Goal: Transaction & Acquisition: Purchase product/service

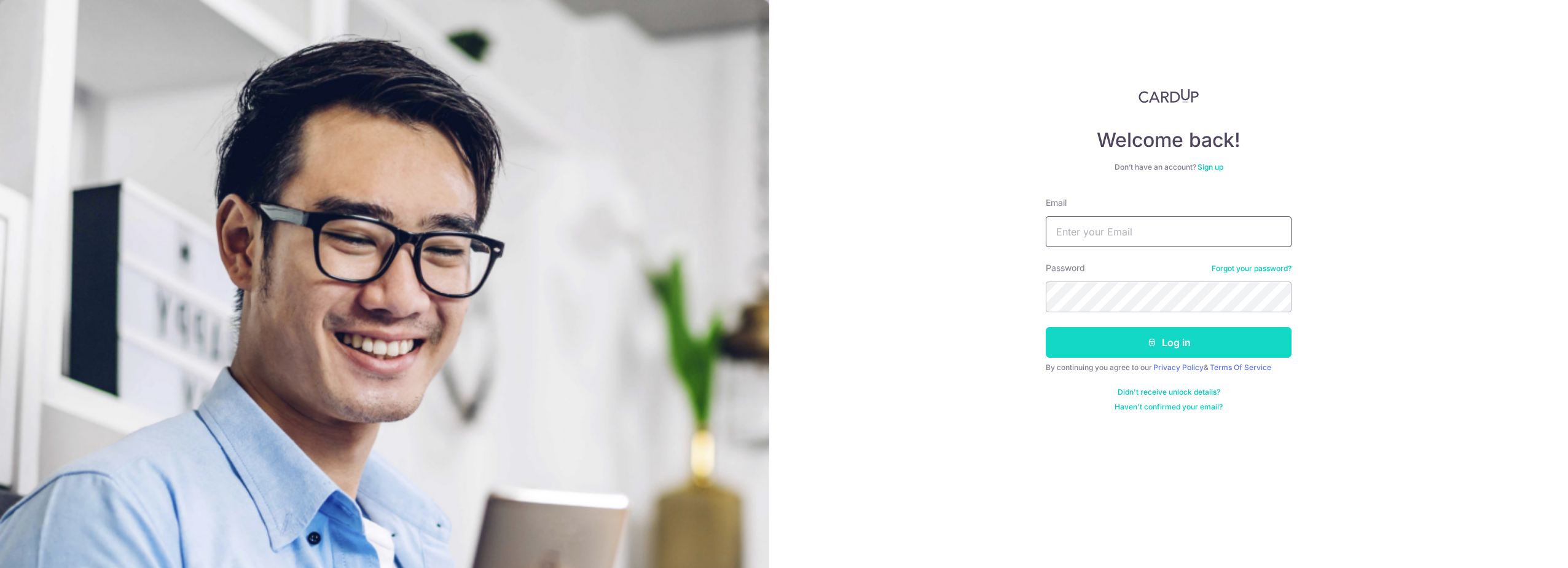
type input "[PERSON_NAME][EMAIL_ADDRESS][DOMAIN_NAME]"
click at [1091, 334] on button "Log in" at bounding box center [1168, 343] width 246 height 31
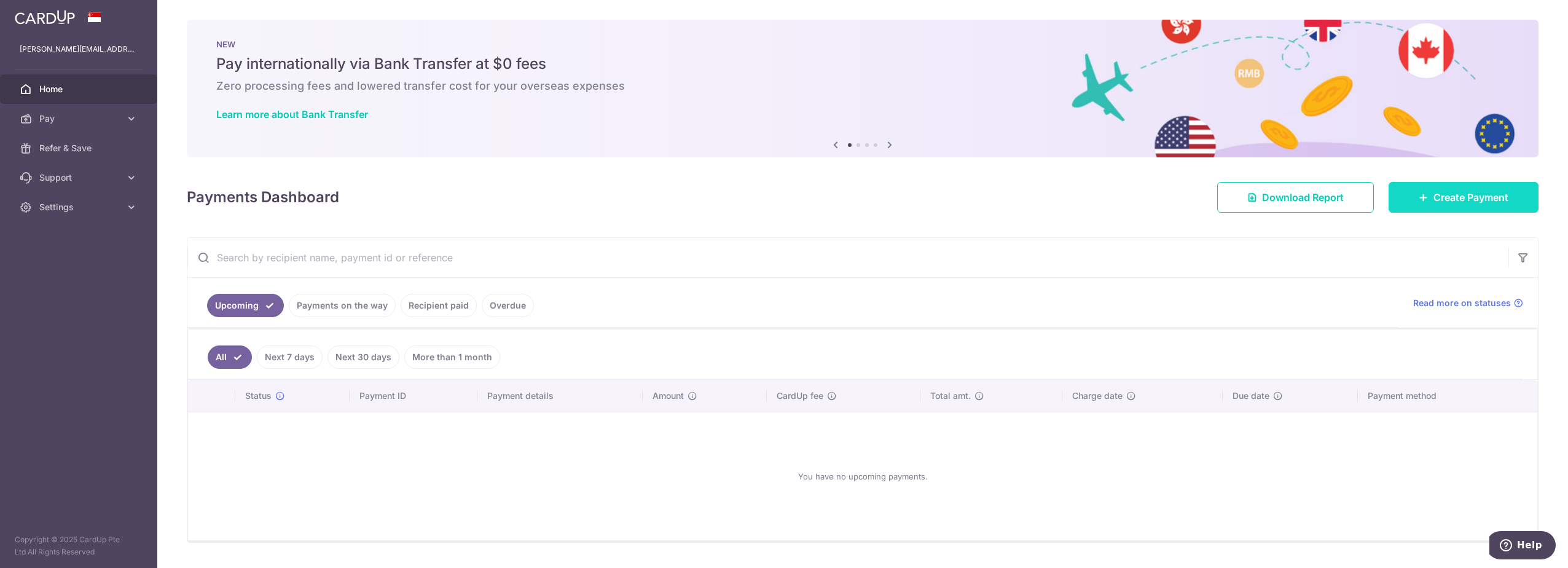
click at [1459, 204] on span "Create Payment" at bounding box center [1471, 197] width 75 height 15
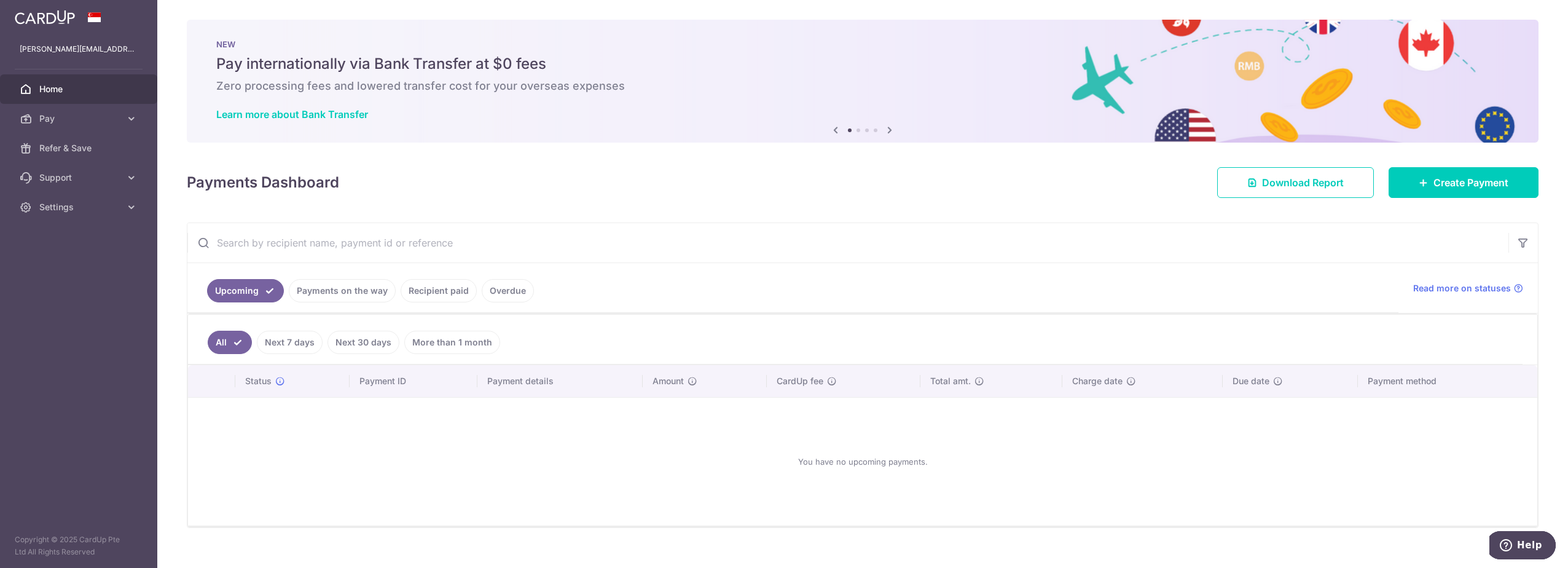
click at [419, 339] on link "More than 1 month" at bounding box center [452, 342] width 96 height 23
click at [228, 344] on link "All" at bounding box center [222, 342] width 27 height 23
click at [84, 119] on span "Pay" at bounding box center [80, 118] width 81 height 12
click at [78, 153] on span "Payments" at bounding box center [80, 148] width 81 height 12
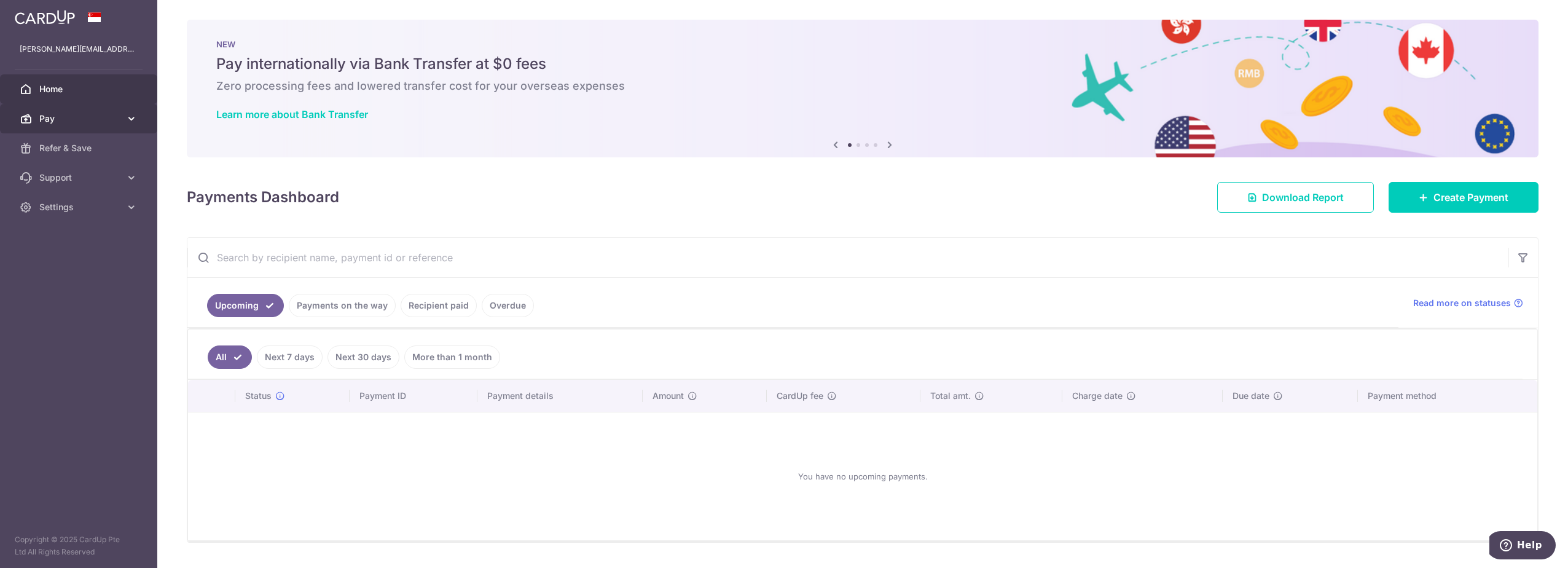
click at [60, 117] on span "Pay" at bounding box center [80, 118] width 81 height 12
click at [393, 254] on input "text" at bounding box center [848, 258] width 1321 height 39
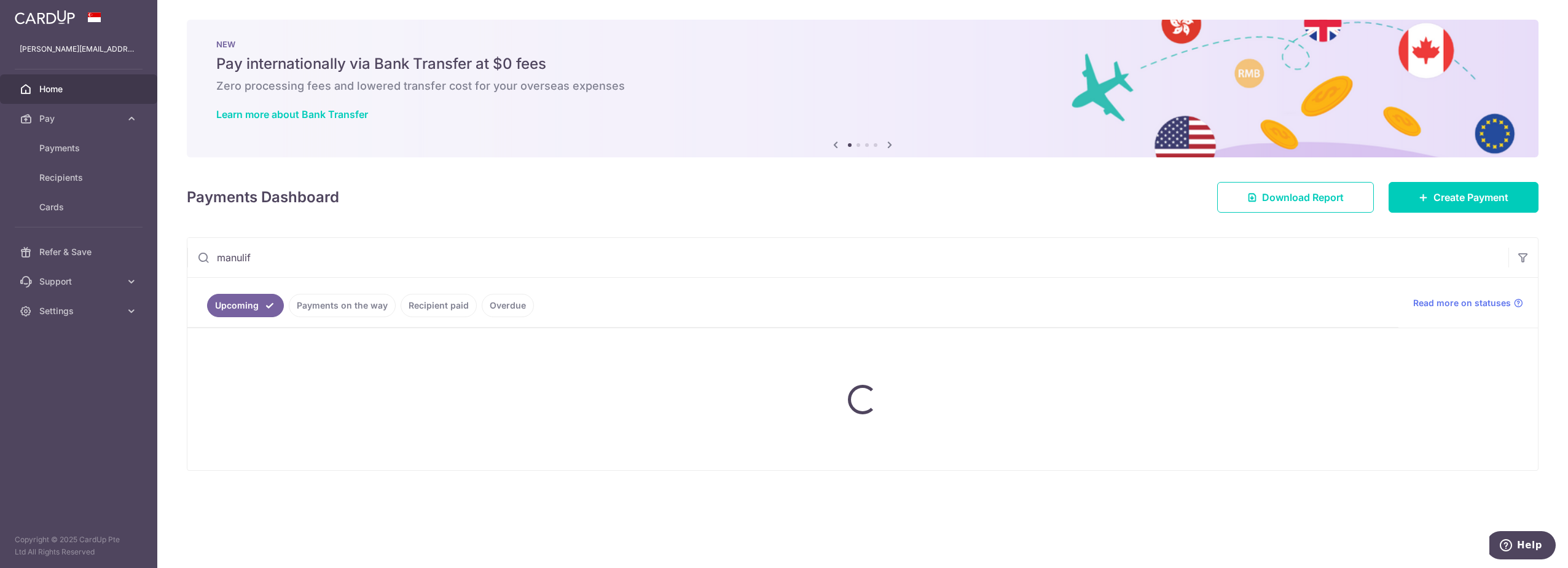
type input "manulife"
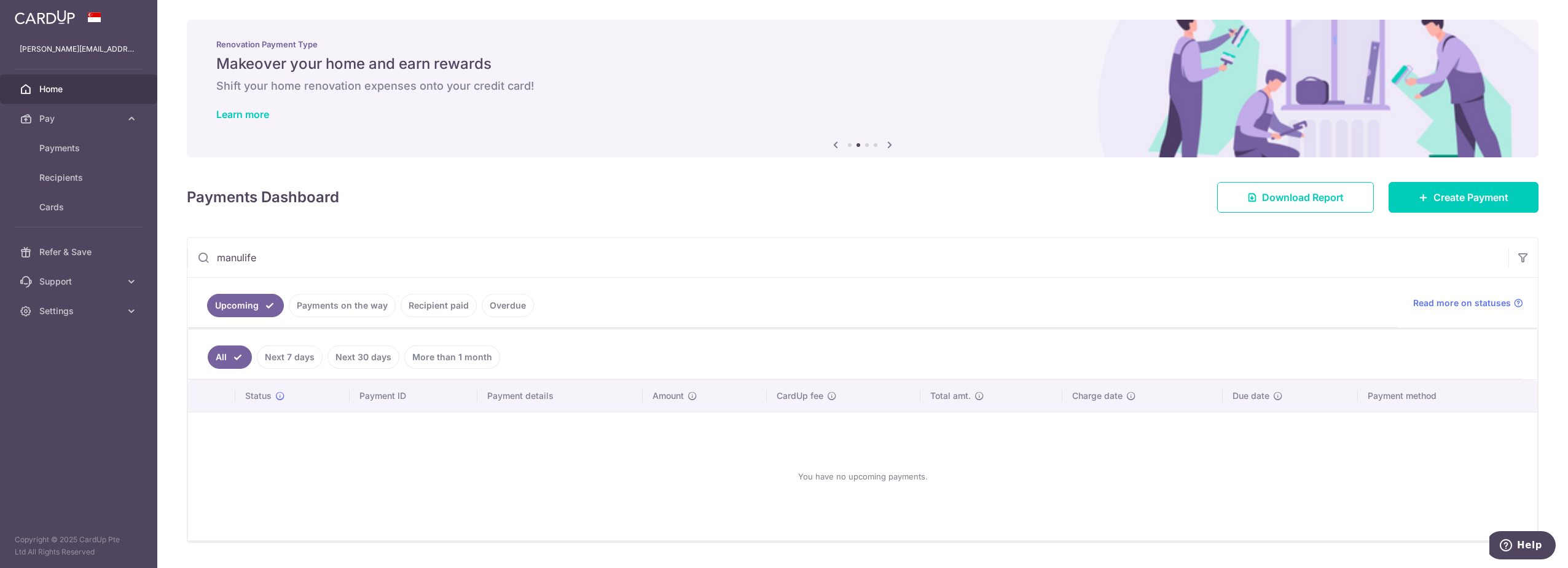
drag, startPoint x: 319, startPoint y: 260, endPoint x: 158, endPoint y: 267, distance: 161.2
click at [158, 267] on div "× Pause Schedule Pause all future payments in this series Pause just this one p…" at bounding box center [863, 284] width 1411 height 568
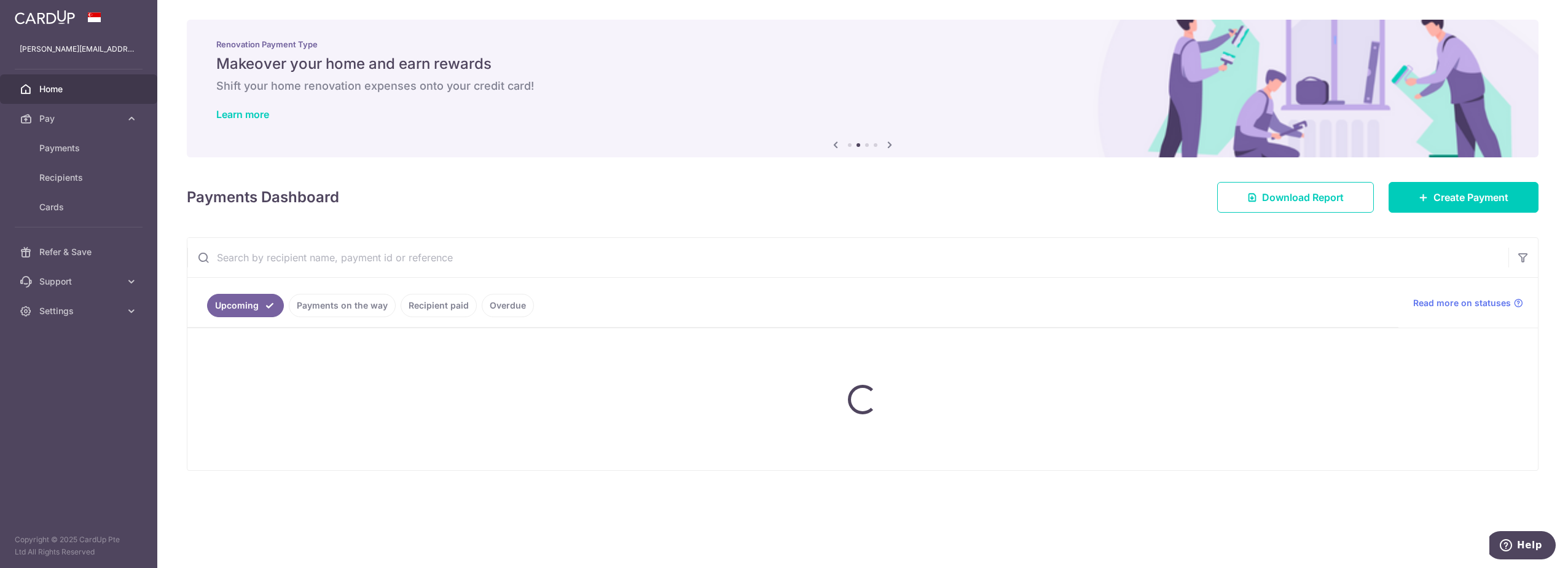
click at [165, 408] on div "× Pause Schedule Pause all future payments in this series Pause just this one p…" at bounding box center [863, 284] width 1411 height 568
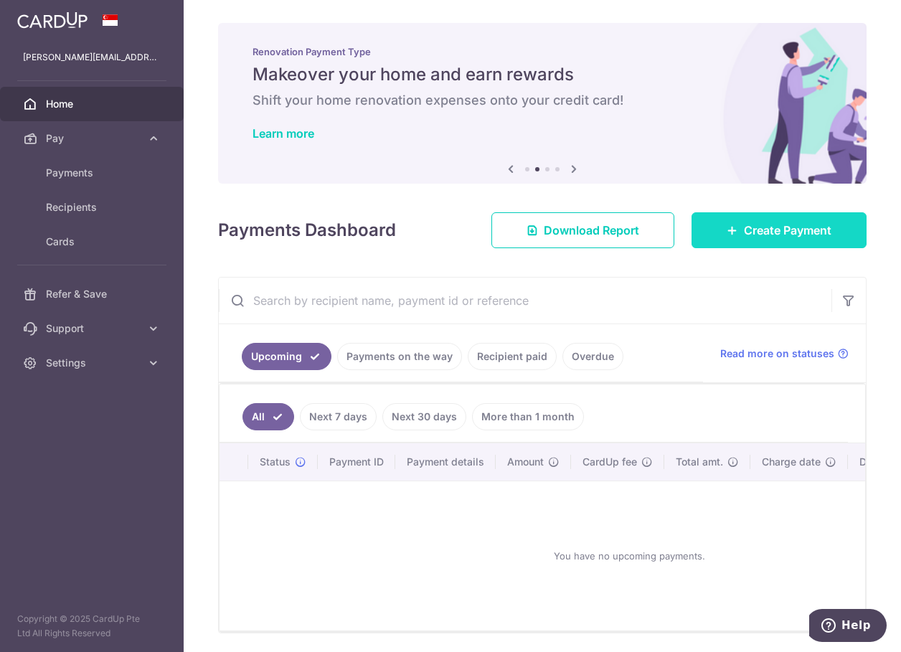
click at [727, 237] on link "Create Payment" at bounding box center [779, 230] width 175 height 36
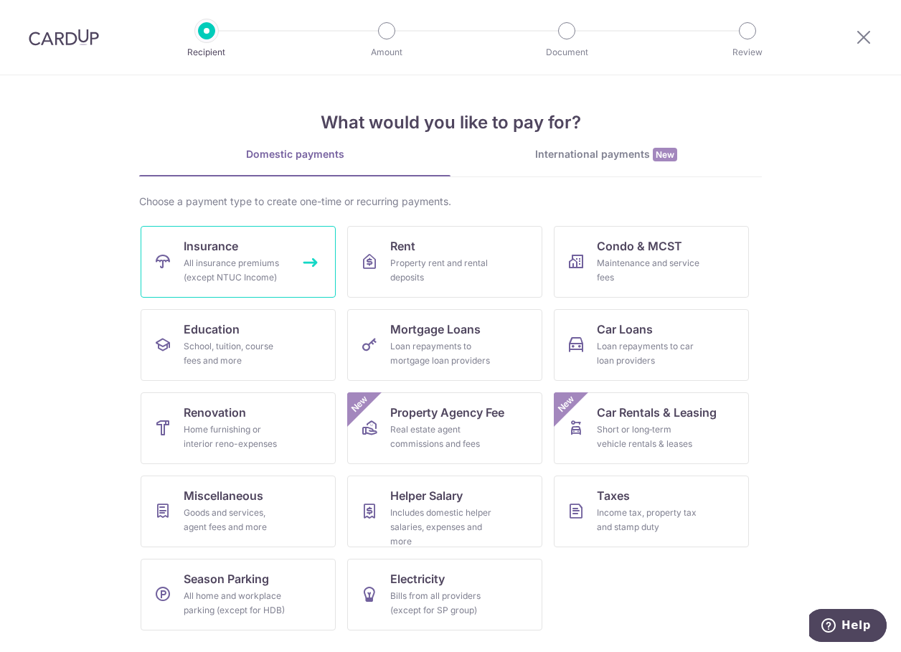
click at [204, 271] on div "All insurance premiums (except NTUC Income)" at bounding box center [235, 270] width 103 height 29
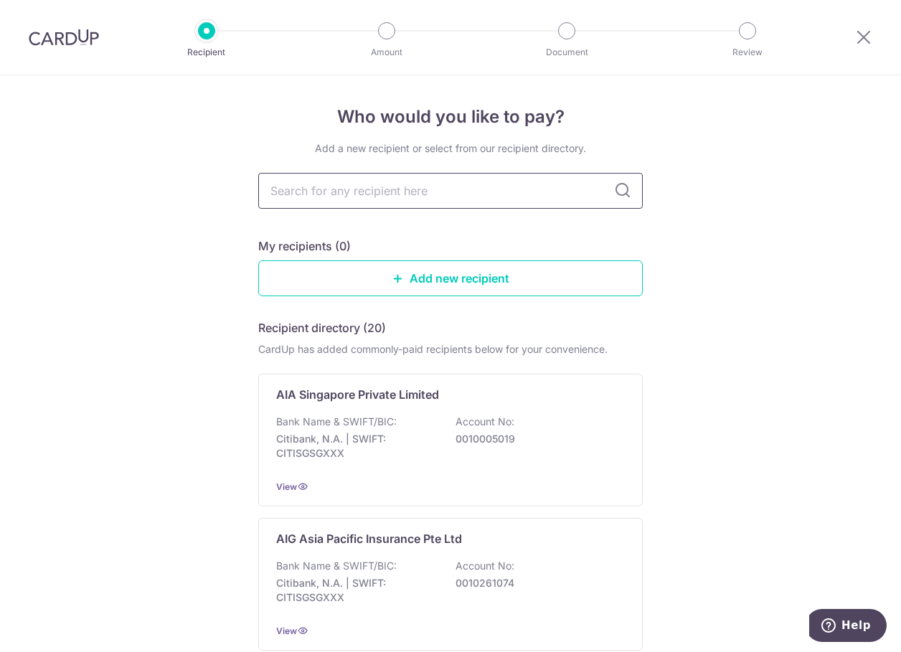
click at [403, 197] on input "text" at bounding box center [450, 191] width 385 height 36
paste input "Manulife"
type input "Manulife"
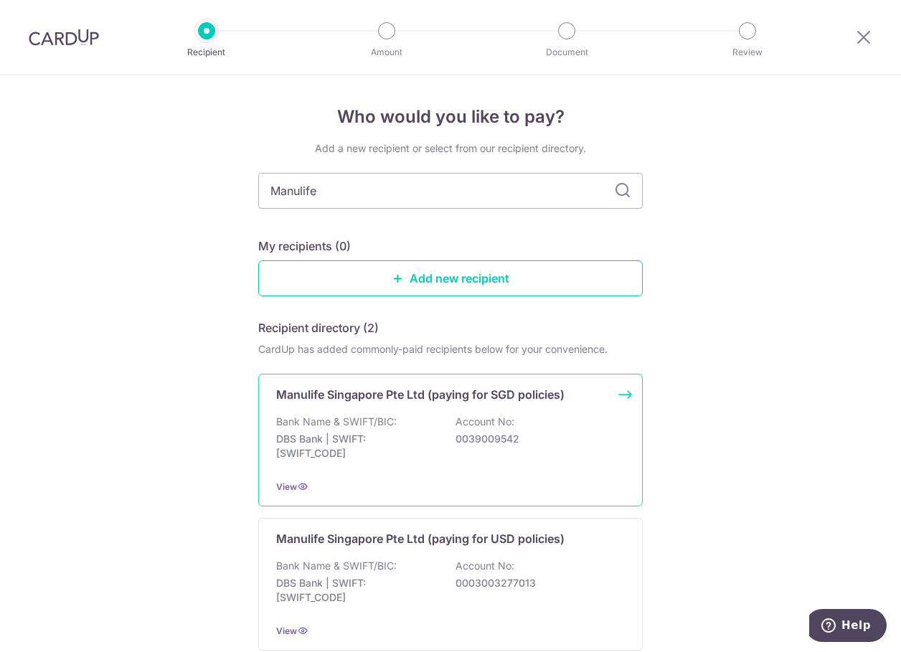
click at [554, 441] on p "0039009542" at bounding box center [536, 439] width 161 height 14
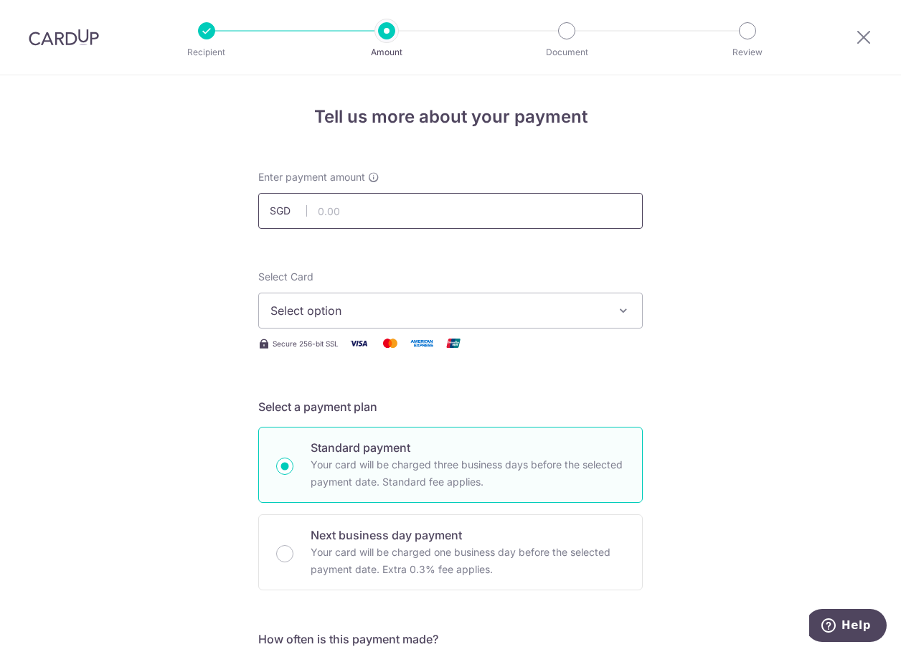
click at [378, 203] on input "text" at bounding box center [450, 211] width 385 height 36
type input "6,000.00"
click at [509, 311] on span "Select option" at bounding box center [438, 310] width 334 height 17
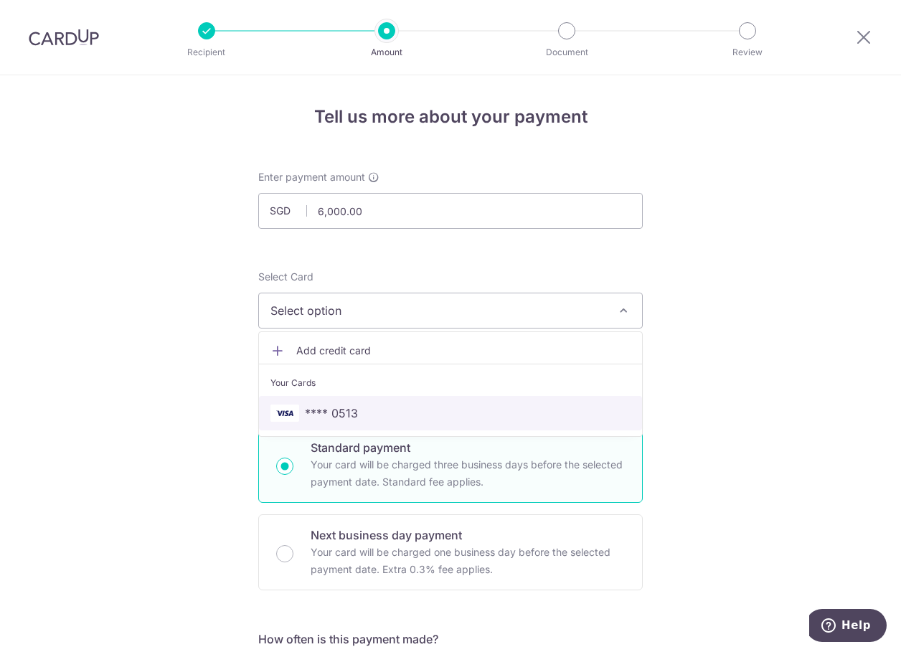
click at [364, 416] on span "**** 0513" at bounding box center [451, 413] width 360 height 17
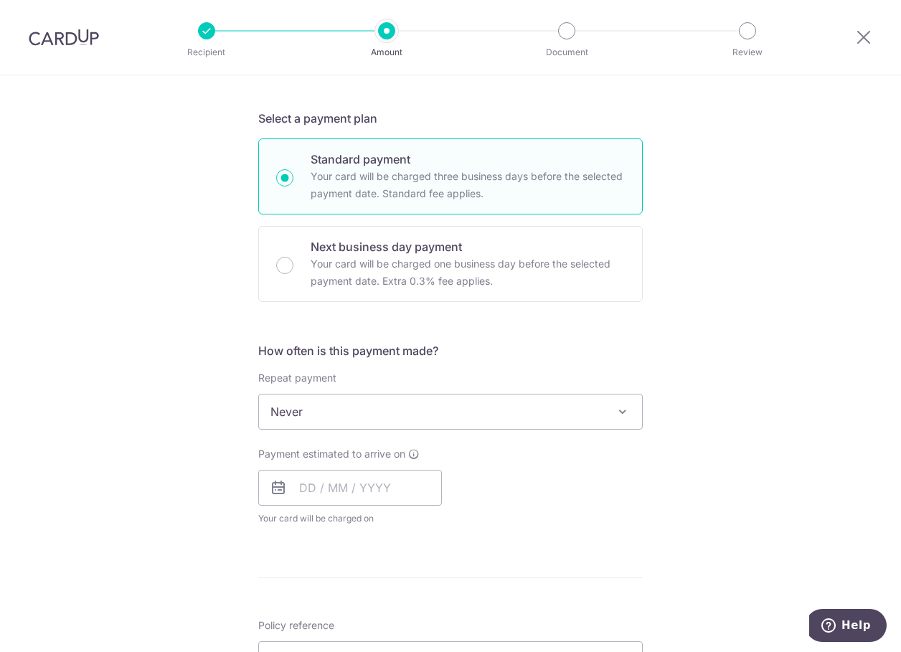
scroll to position [359, 0]
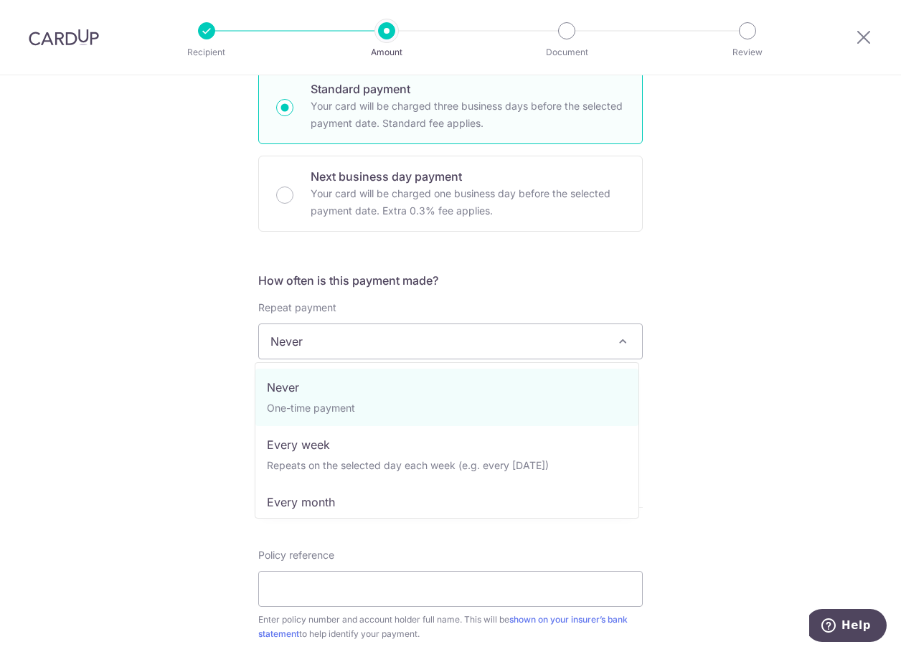
click at [605, 342] on span "Never" at bounding box center [450, 341] width 383 height 34
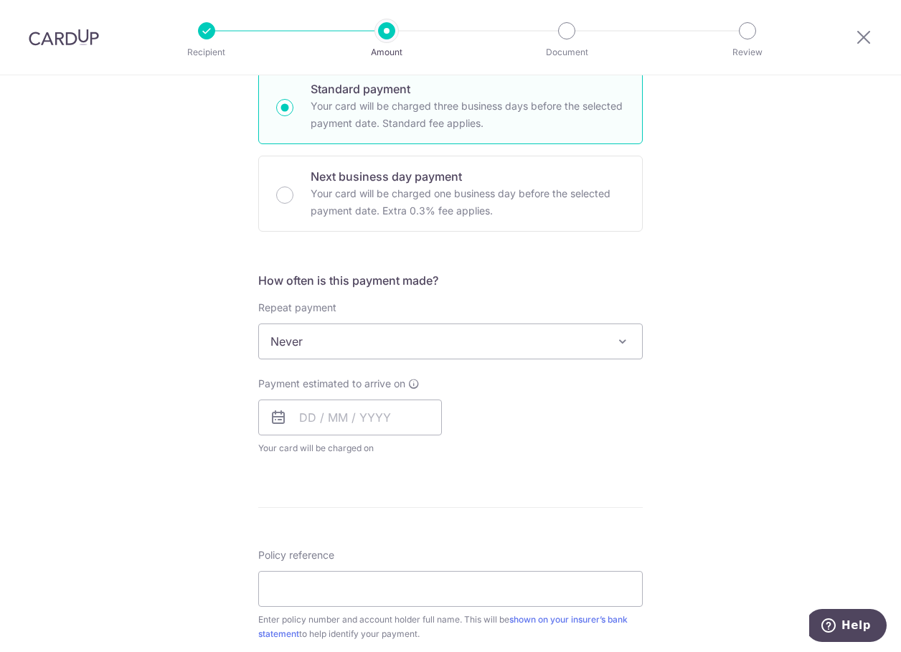
click at [731, 342] on div "Tell us more about your payment Enter payment amount SGD 6,000.00 6000.00 Selec…" at bounding box center [450, 366] width 901 height 1298
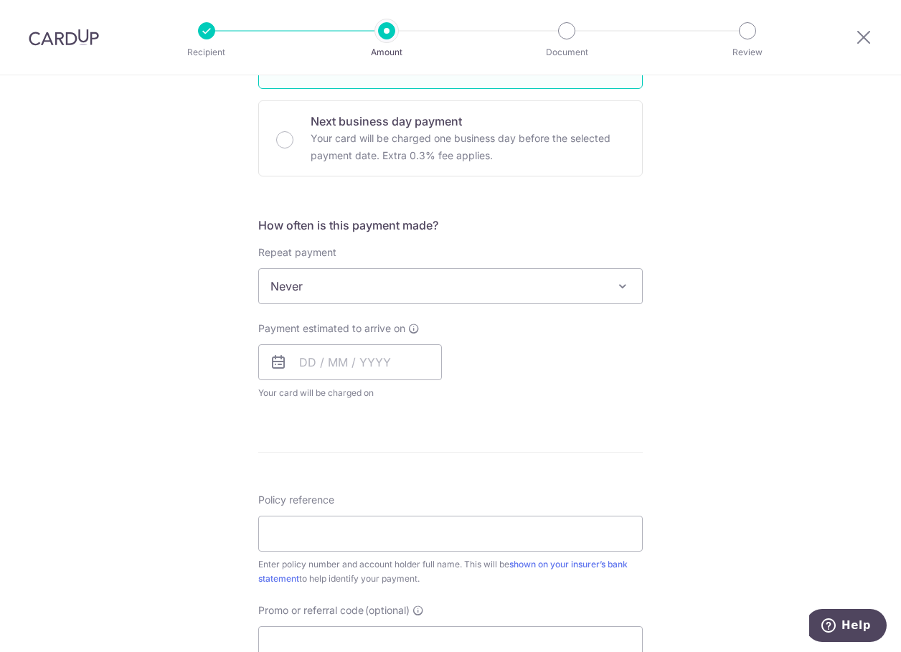
scroll to position [502, 0]
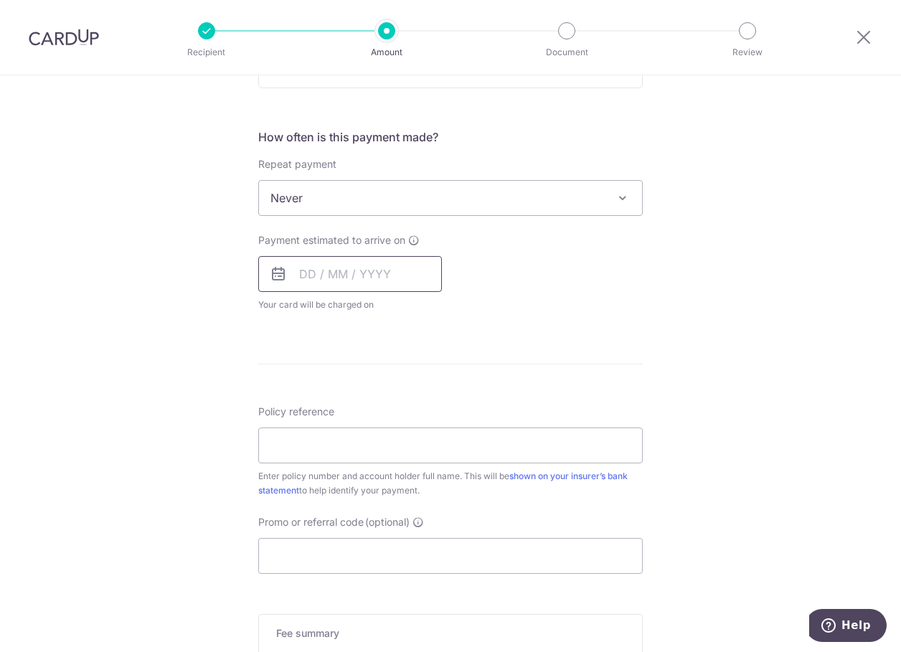
click at [328, 276] on input "text" at bounding box center [350, 274] width 184 height 36
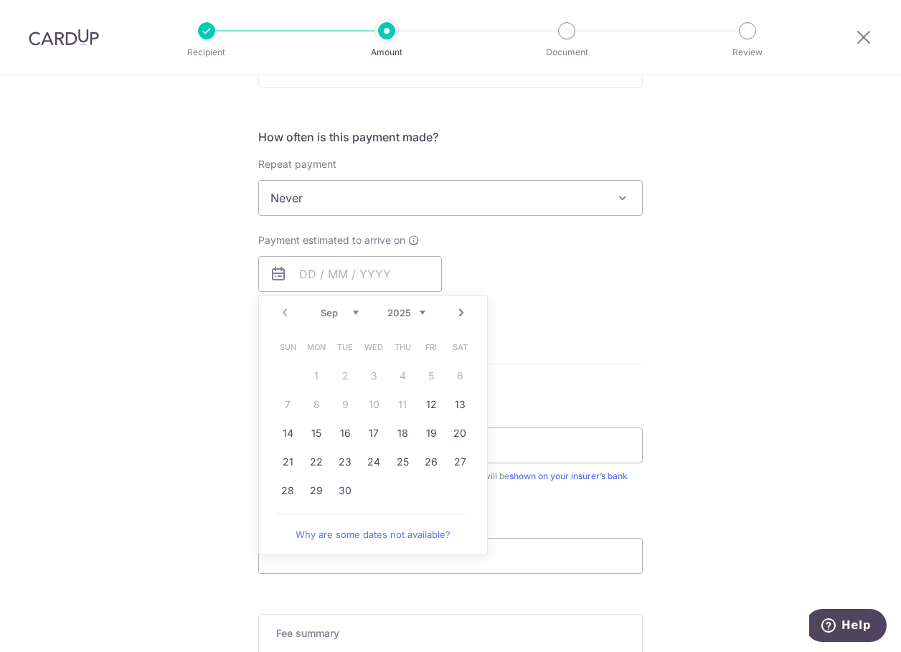
click at [453, 314] on link "Next" at bounding box center [461, 312] width 17 height 17
click at [377, 375] on link "1" at bounding box center [373, 376] width 23 height 23
type input "[DATE]"
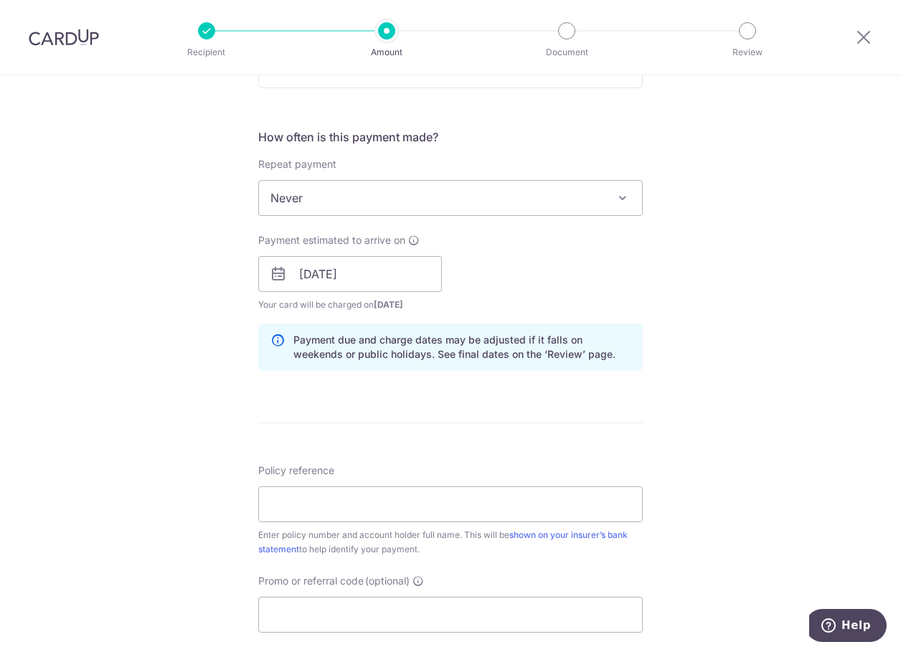
click at [605, 277] on div "Payment estimated to arrive on 01/10/2025 Prev Next Oct Nov Dec 2025 2026 2027 …" at bounding box center [451, 272] width 402 height 79
click at [579, 296] on div "Payment estimated to arrive on 01/10/2025 Prev Next Oct Nov Dec 2025 2026 2027 …" at bounding box center [451, 272] width 402 height 79
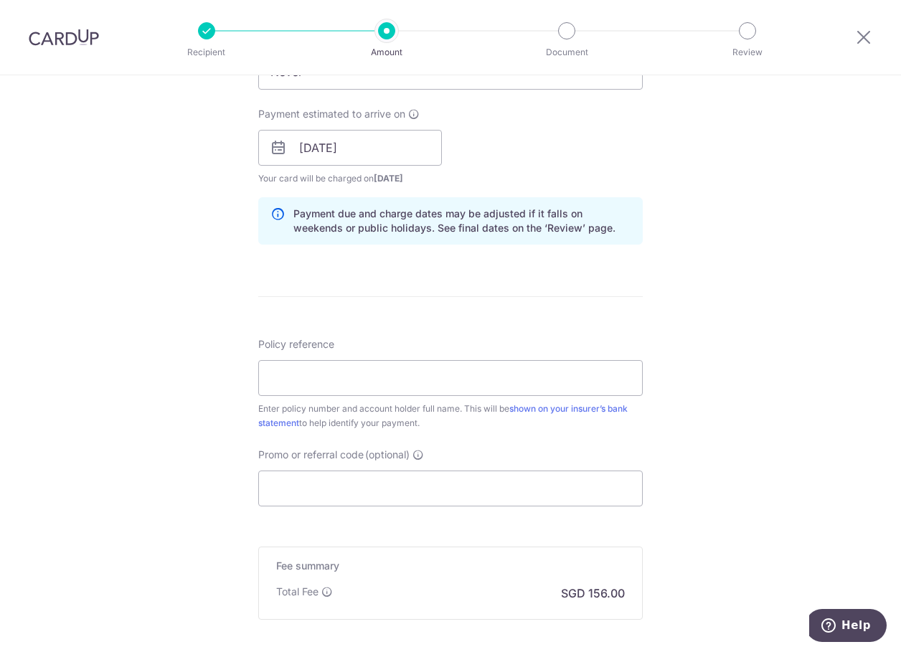
scroll to position [646, 0]
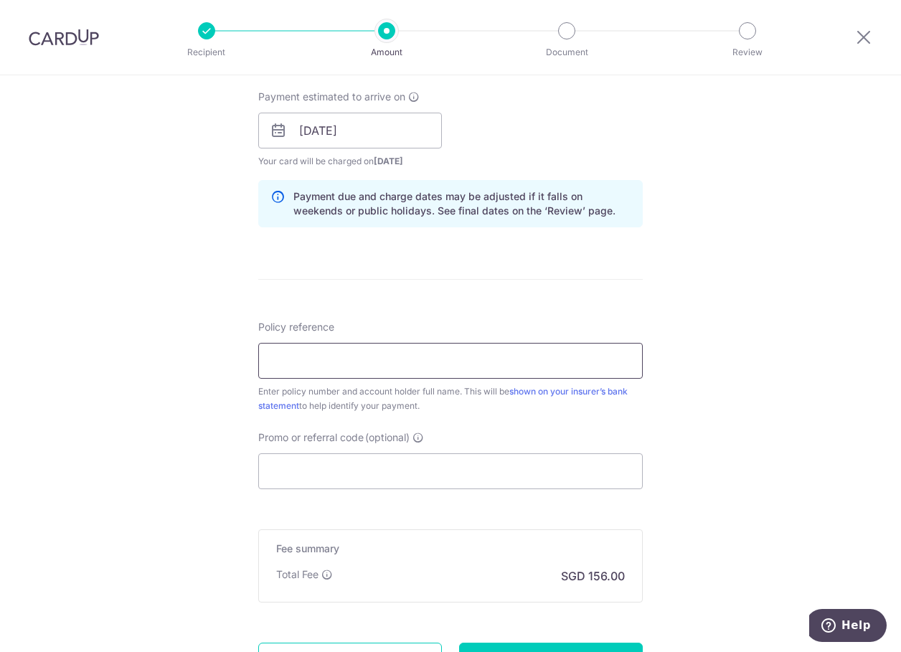
click at [347, 373] on input "Policy reference" at bounding box center [450, 361] width 385 height 36
paste input "2450795954"
type input "2450795954"
click at [154, 389] on div "Tell us more about your payment Enter payment amount SGD 6,000.00 6000.00 Selec…" at bounding box center [450, 107] width 901 height 1357
click at [359, 375] on input "2450795954" at bounding box center [450, 361] width 385 height 36
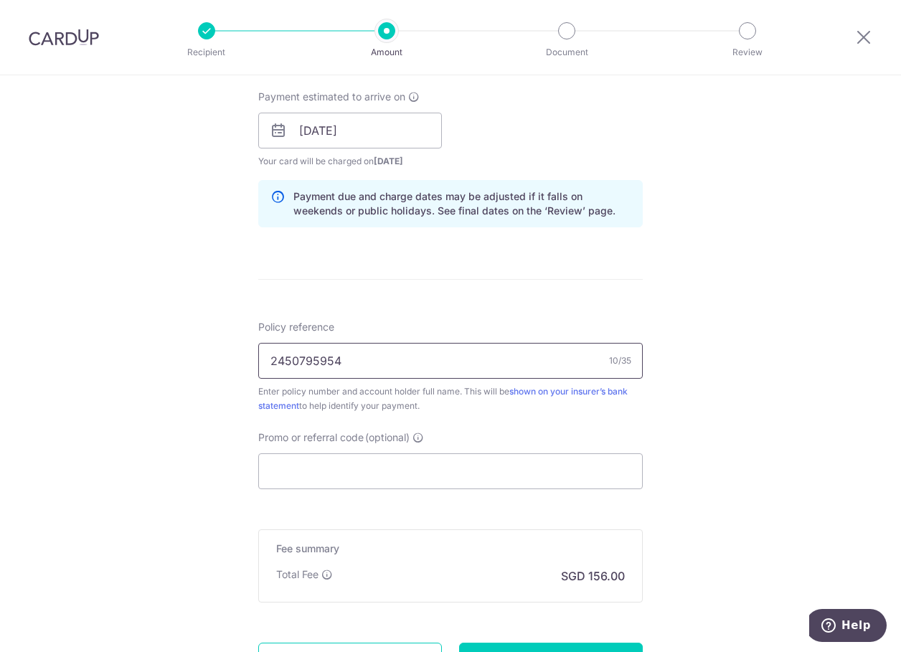
drag, startPoint x: 362, startPoint y: 362, endPoint x: 39, endPoint y: 360, distance: 323.7
click at [39, 360] on div "Tell us more about your payment Enter payment amount SGD 6,000.00 6000.00 Selec…" at bounding box center [450, 107] width 901 height 1357
click at [318, 358] on input "Policy reference" at bounding box center [450, 361] width 385 height 36
paste input "2450795954"
type input "2450795954"
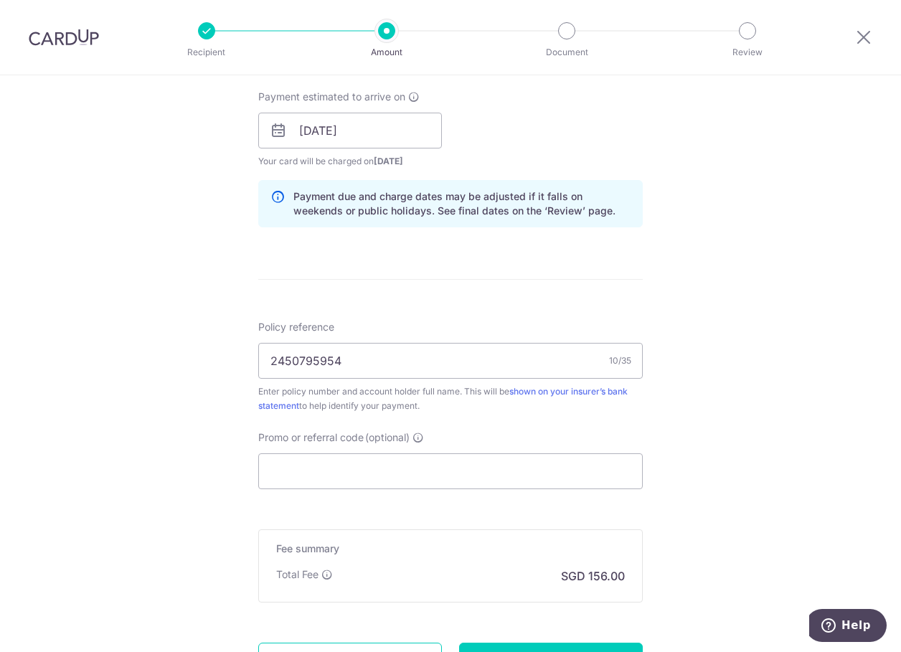
click at [196, 416] on div "Tell us more about your payment Enter payment amount SGD 6,000.00 6000.00 Selec…" at bounding box center [450, 107] width 901 height 1357
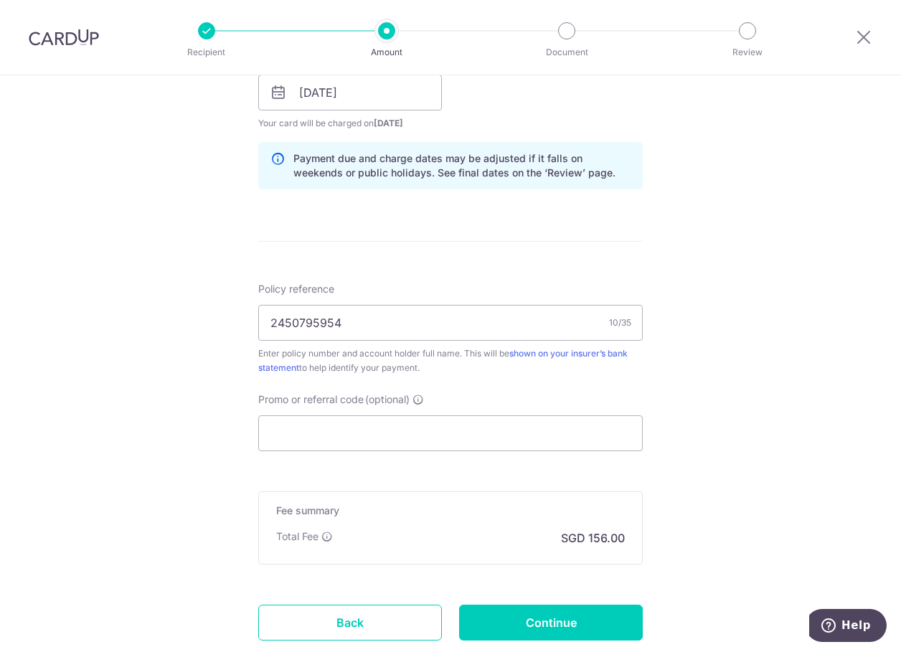
scroll to position [718, 0]
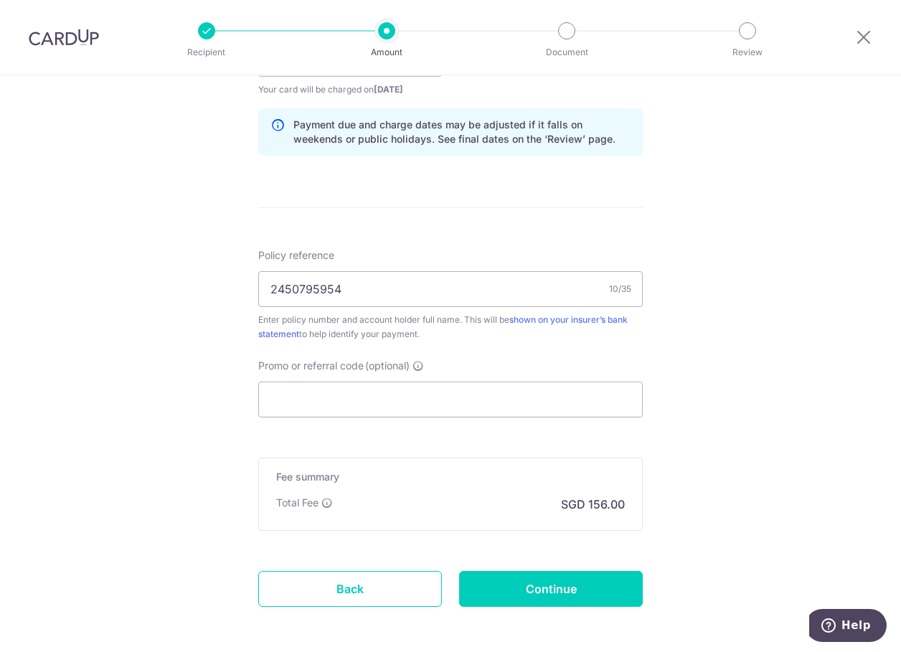
click at [789, 378] on div "Tell us more about your payment Enter payment amount SGD 6,000.00 6000.00 Selec…" at bounding box center [450, 36] width 901 height 1357
click at [400, 285] on input "2450795954" at bounding box center [450, 289] width 385 height 36
click at [709, 450] on div "Tell us more about your payment Enter payment amount SGD 6,000.00 6000.00 Selec…" at bounding box center [450, 36] width 901 height 1357
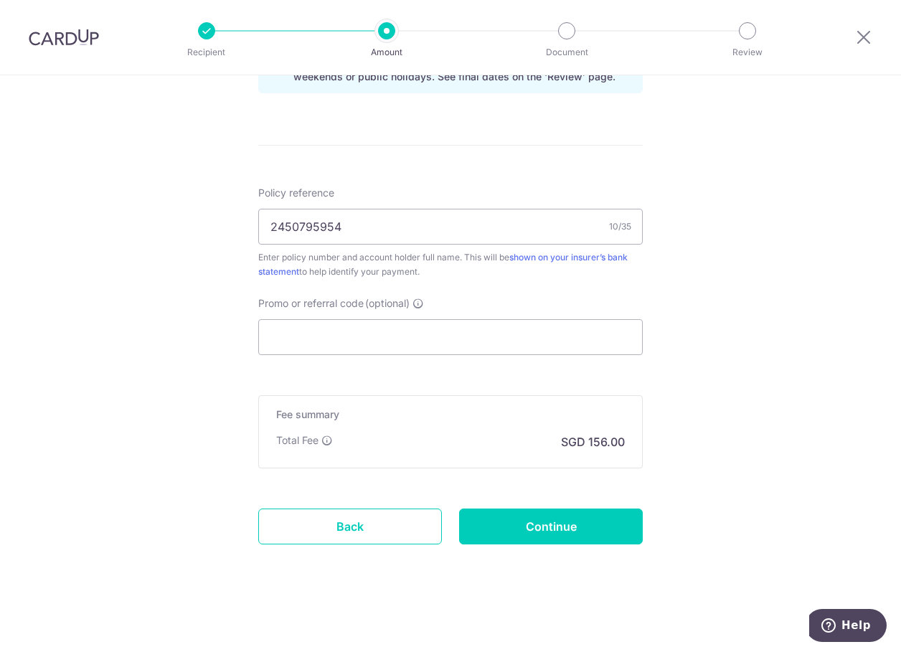
click at [606, 525] on input "Continue" at bounding box center [551, 527] width 184 height 36
type input "Create Schedule"
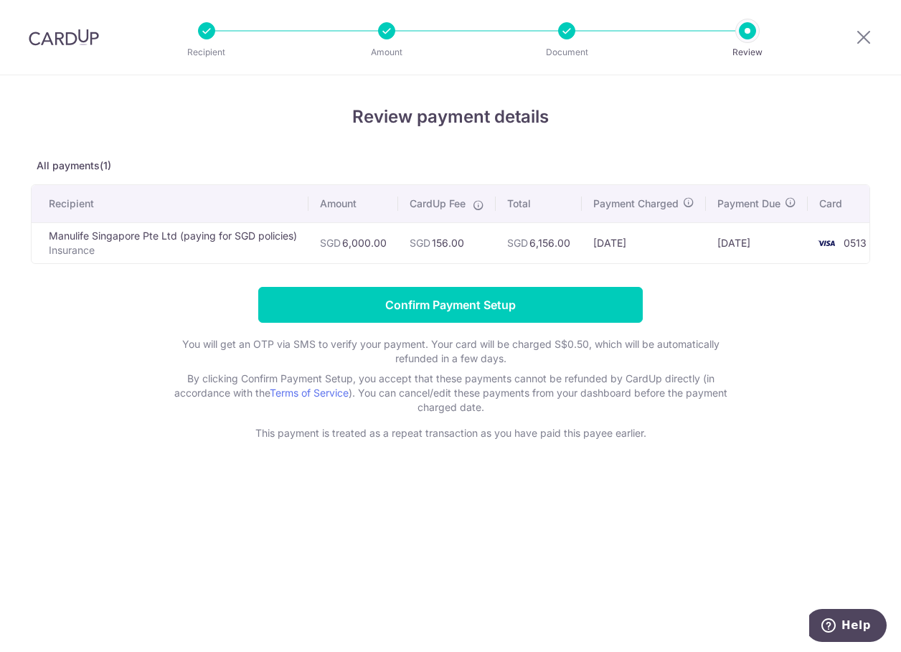
click at [115, 236] on td "Manulife Singapore Pte Ltd (paying for SGD policies) Insurance" at bounding box center [170, 242] width 277 height 41
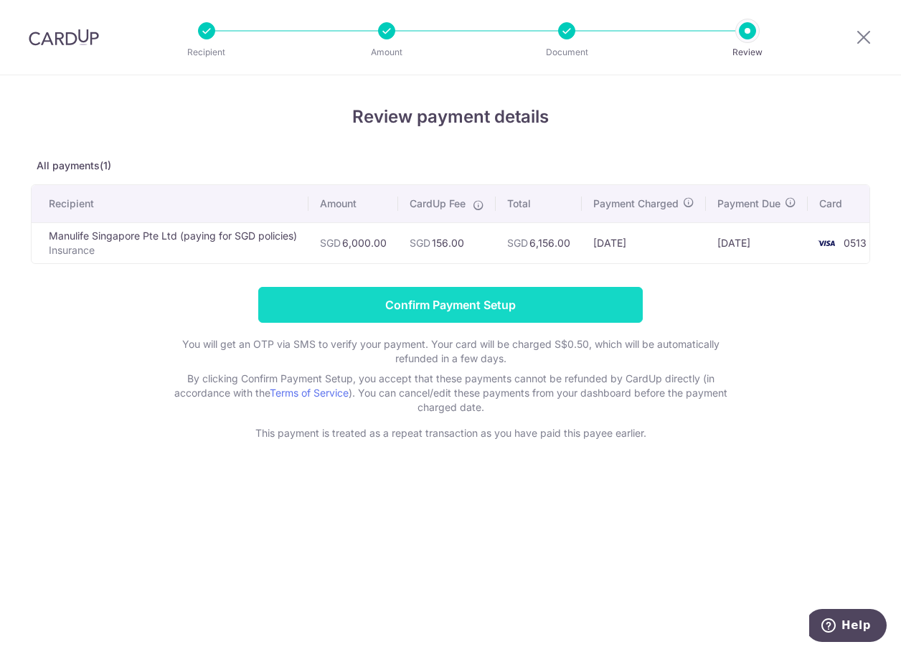
click at [483, 303] on input "Confirm Payment Setup" at bounding box center [450, 305] width 385 height 36
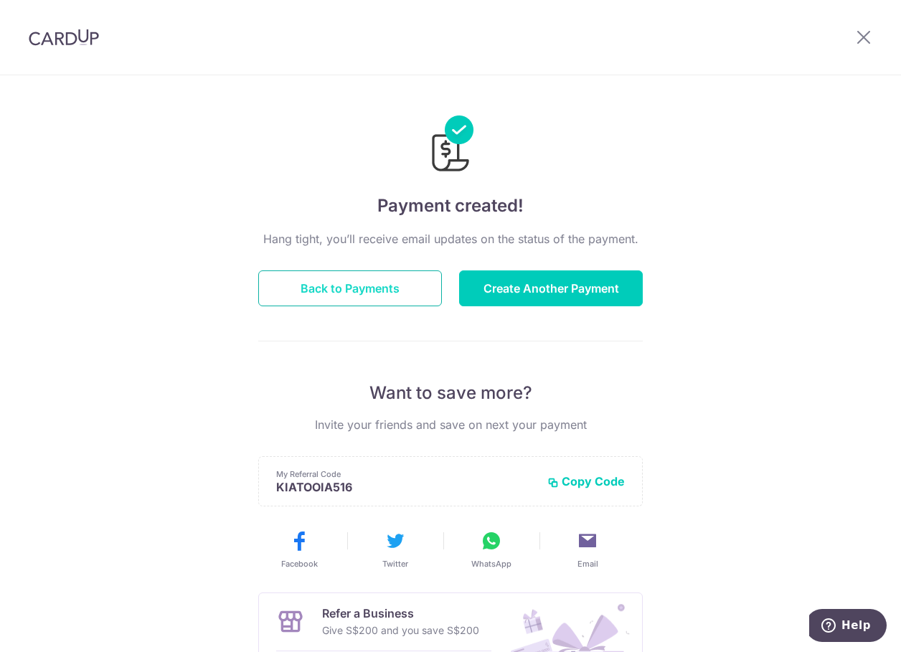
click at [291, 283] on button "Back to Payments" at bounding box center [350, 289] width 184 height 36
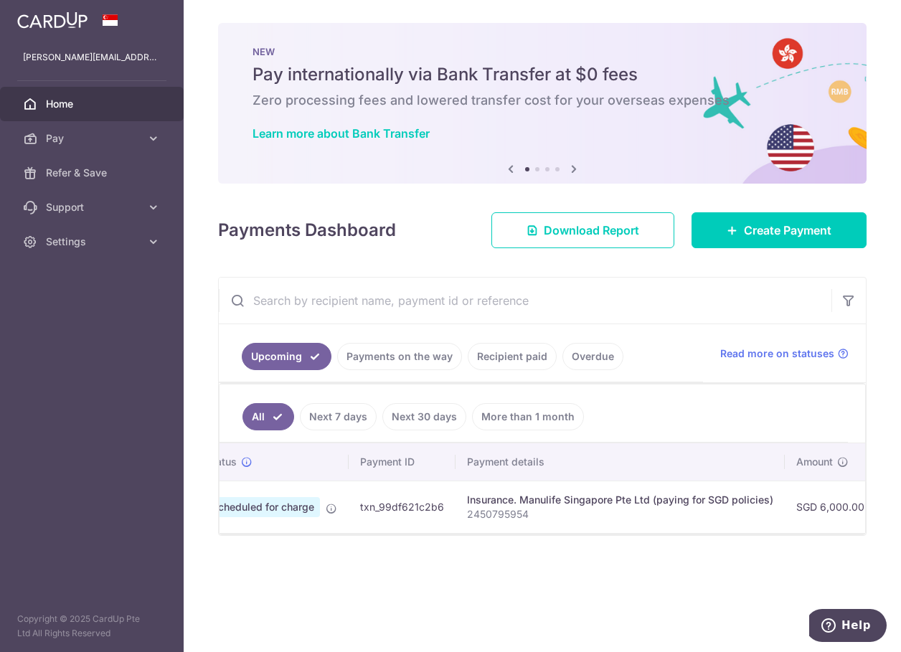
scroll to position [0, 59]
click at [509, 518] on p "2450795954" at bounding box center [615, 514] width 306 height 14
drag, startPoint x: 509, startPoint y: 518, endPoint x: 522, endPoint y: 583, distance: 66.0
click at [522, 583] on div "× Pause Schedule Pause all future payments in this series Pause just this one p…" at bounding box center [543, 326] width 718 height 652
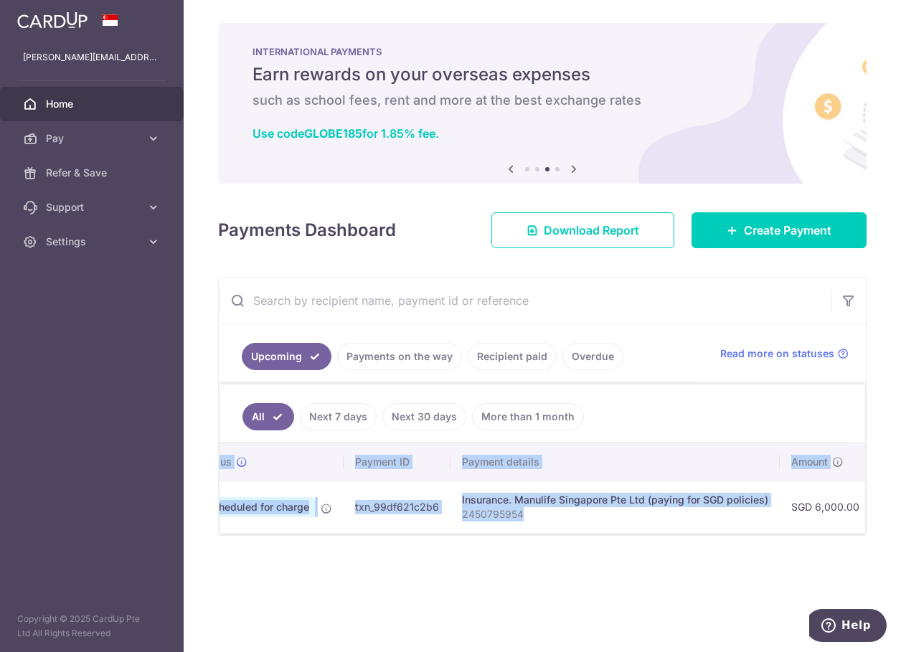
drag, startPoint x: 536, startPoint y: 532, endPoint x: 516, endPoint y: 537, distance: 20.5
click at [516, 533] on div "Status Payment ID Payment details Amount CardUp fee Total amt. Charge date Due …" at bounding box center [543, 488] width 646 height 90
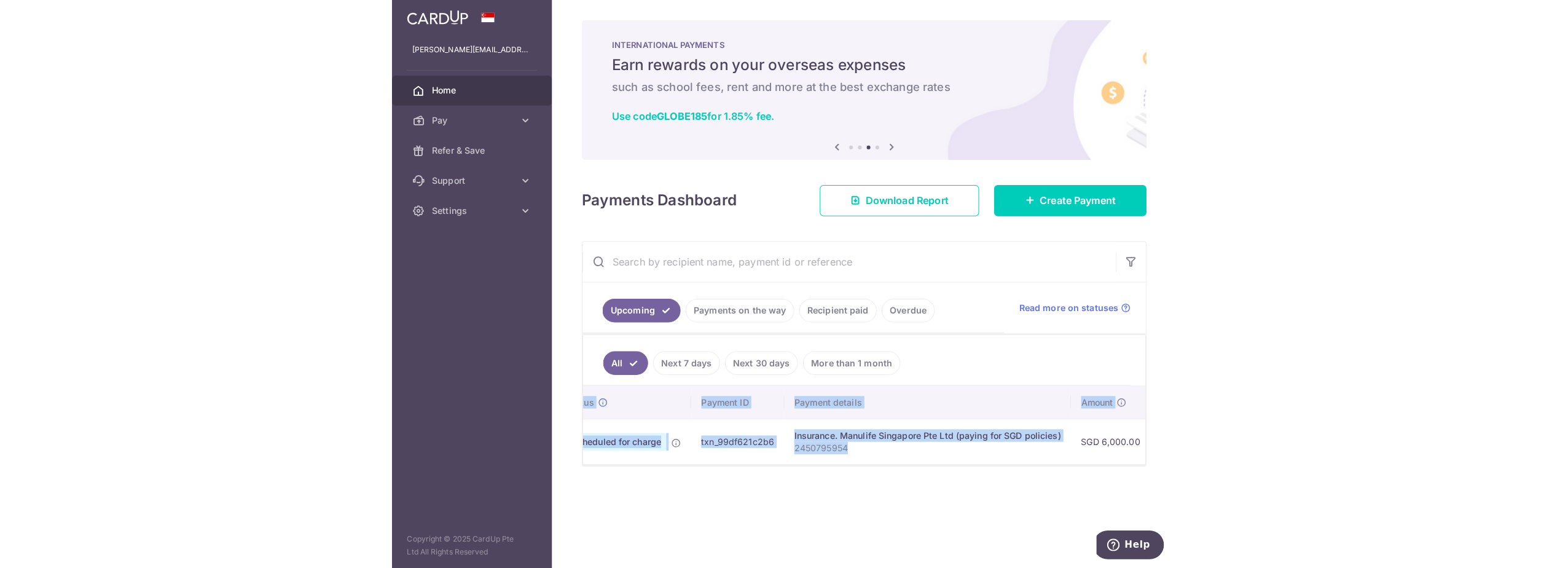
scroll to position [0, 0]
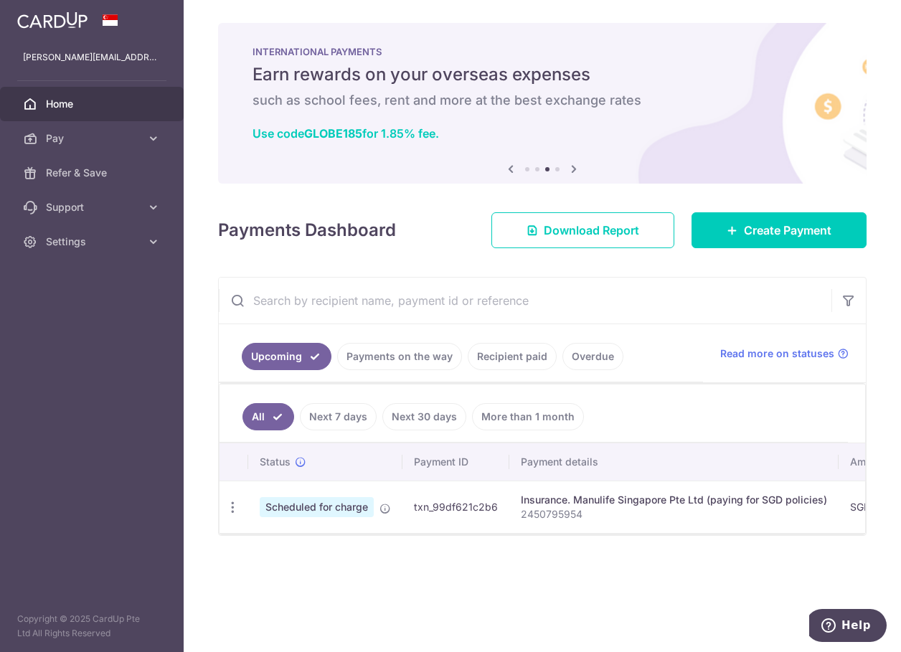
click at [374, 645] on div "× Pause Schedule Pause all future payments in this series Pause just this one p…" at bounding box center [543, 326] width 718 height 652
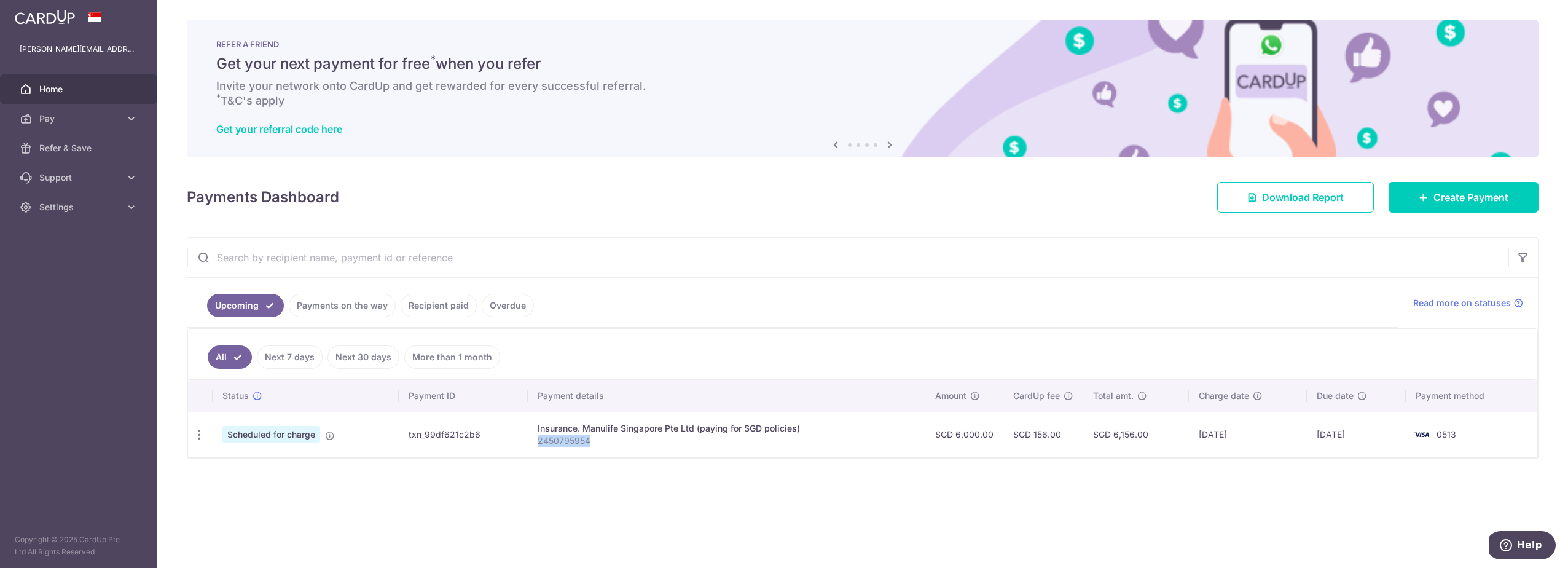
click at [43, 93] on span "Home" at bounding box center [80, 89] width 81 height 12
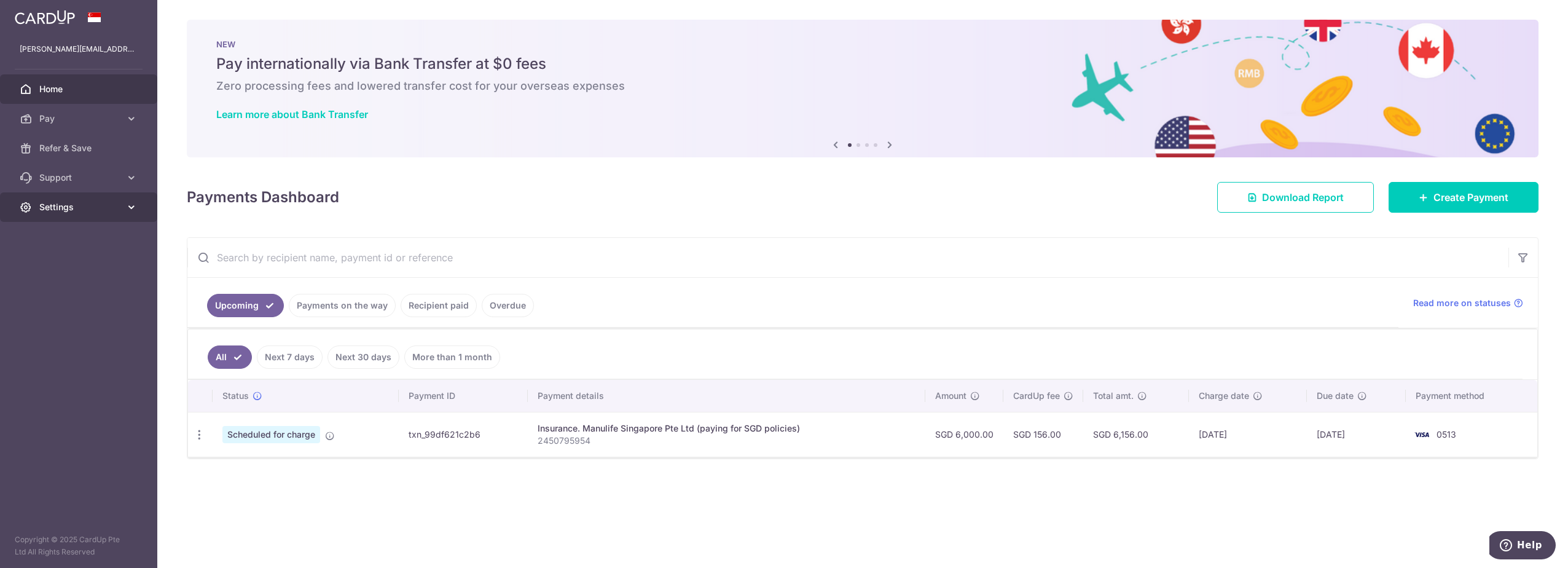
click at [80, 210] on span "Settings" at bounding box center [80, 207] width 81 height 12
click at [75, 268] on span "Logout" at bounding box center [80, 266] width 81 height 12
